Goal: Task Accomplishment & Management: Manage account settings

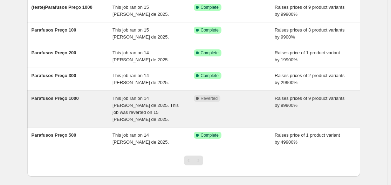
scroll to position [57, 0]
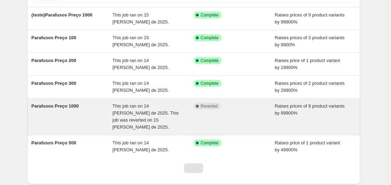
click at [132, 115] on span "This job ran on 14 [PERSON_NAME] de 2025. This job was reverted on 15 [PERSON_N…" at bounding box center [146, 116] width 66 height 26
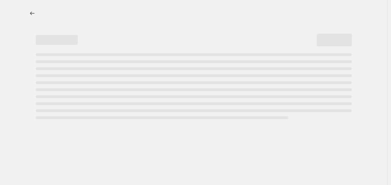
select select "percentage"
select select "collection"
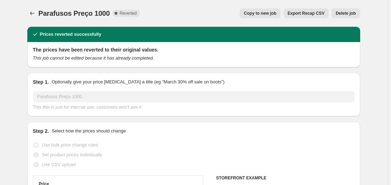
click at [352, 14] on span "Delete job" at bounding box center [346, 14] width 20 height 6
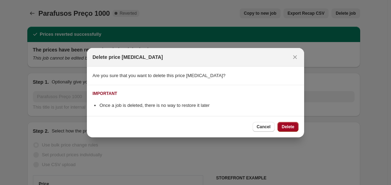
click at [287, 126] on span "Delete" at bounding box center [288, 127] width 13 height 6
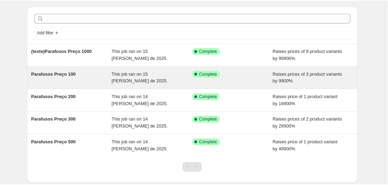
scroll to position [62, 0]
